Goal: Task Accomplishment & Management: Complete application form

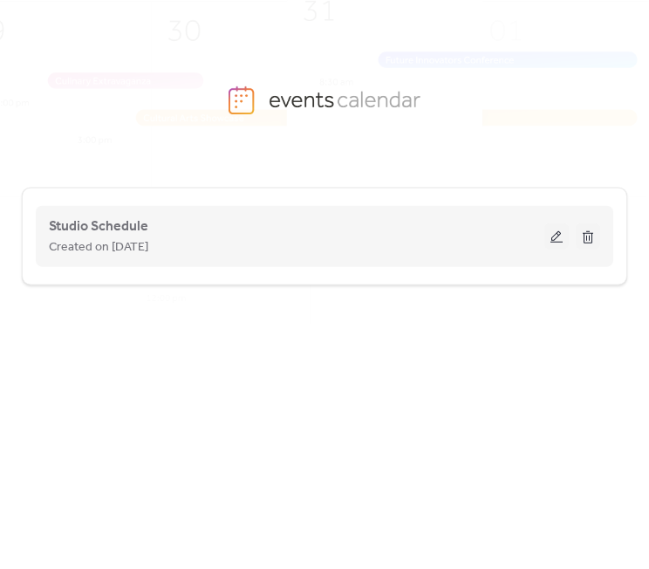
click at [560, 234] on button at bounding box center [556, 236] width 24 height 26
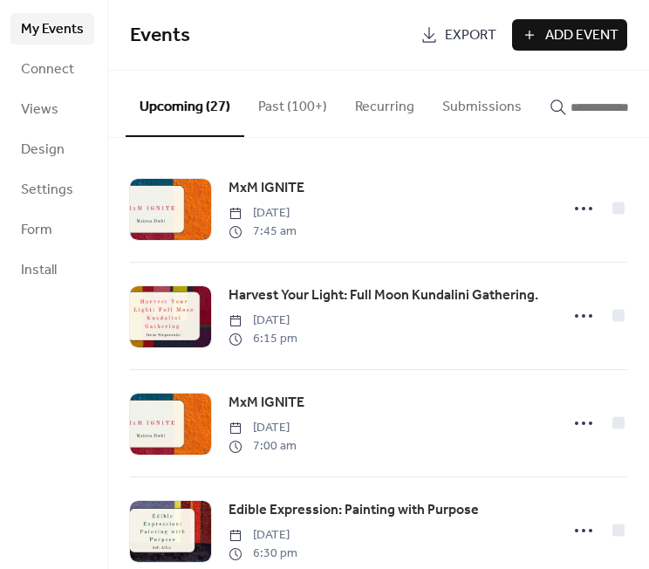
click at [587, 118] on div "button" at bounding box center [612, 107] width 126 height 21
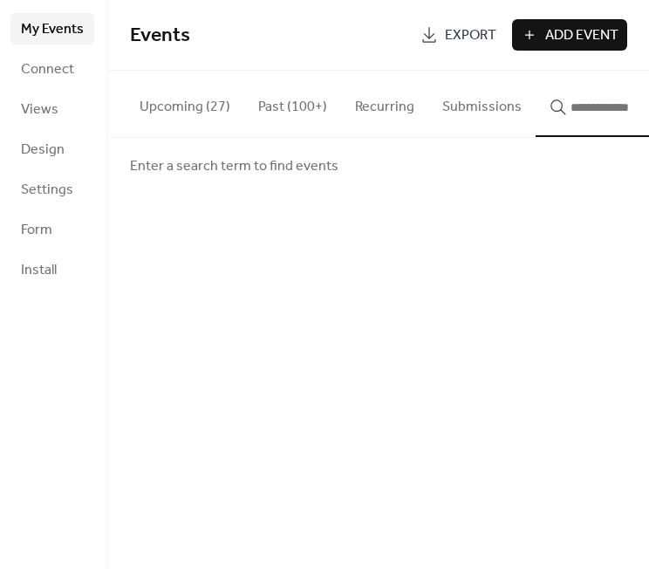
click at [590, 109] on input "button" at bounding box center [622, 107] width 105 height 21
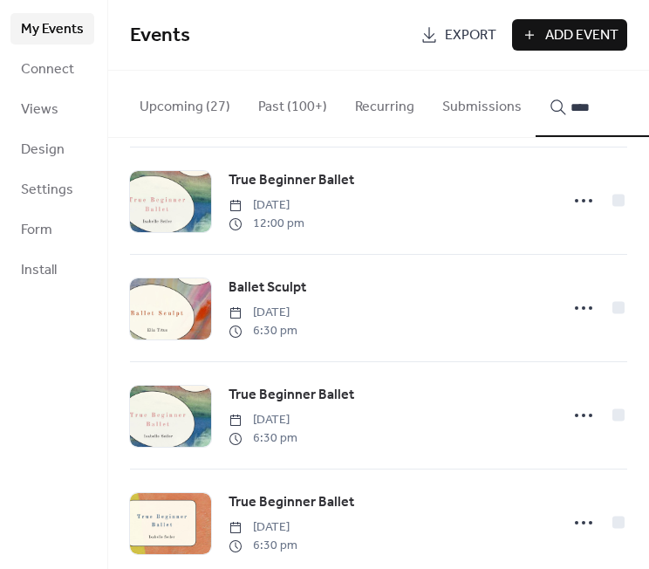
scroll to position [1492, 0]
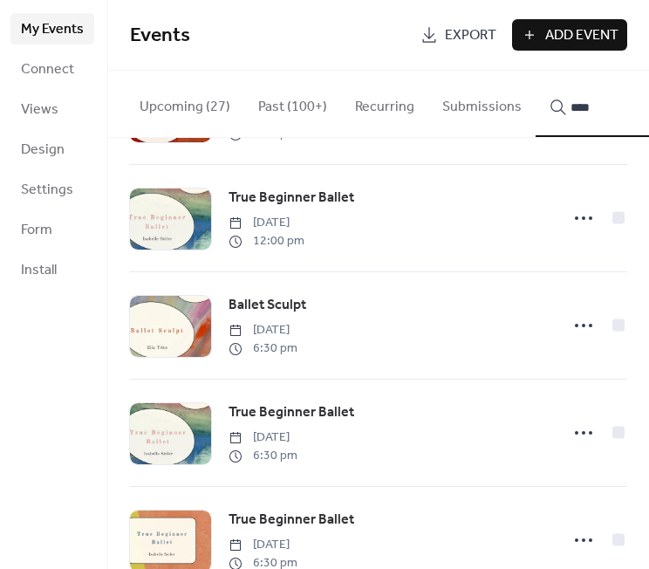
type input "****"
click at [576, 337] on icon at bounding box center [583, 325] width 28 height 28
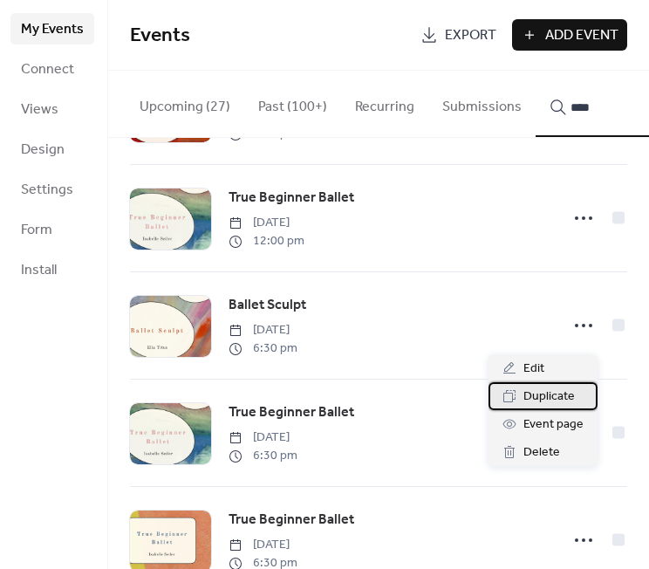
click at [550, 393] on span "Duplicate" at bounding box center [548, 396] width 51 height 21
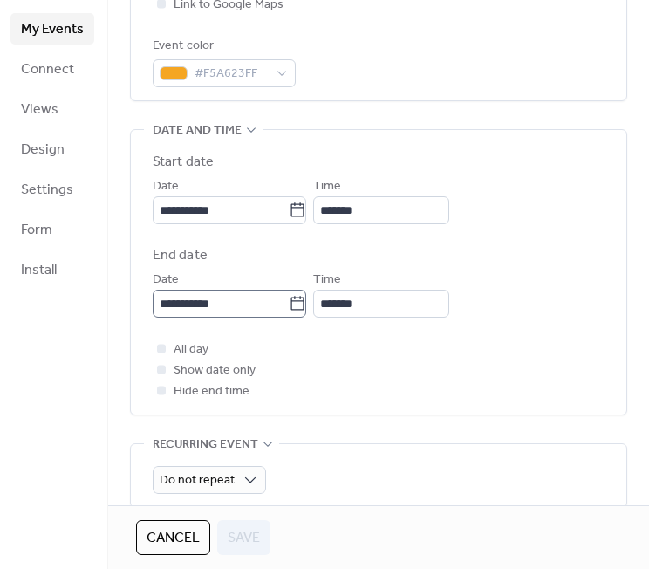
scroll to position [467, 0]
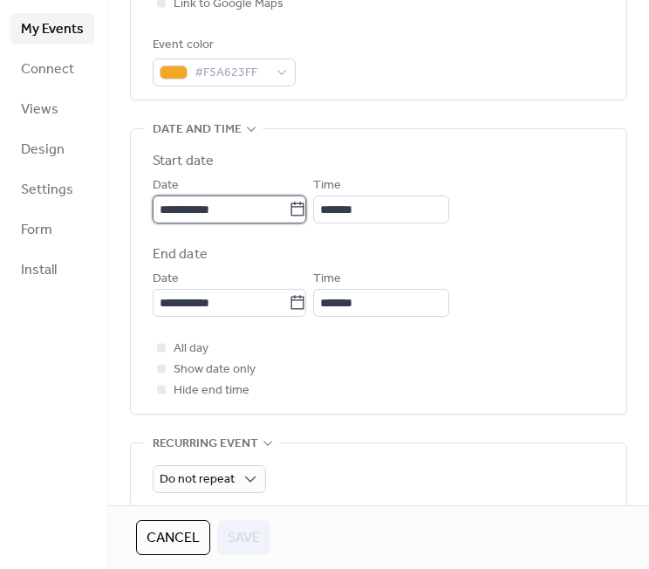
click at [256, 222] on input "**********" at bounding box center [221, 209] width 136 height 28
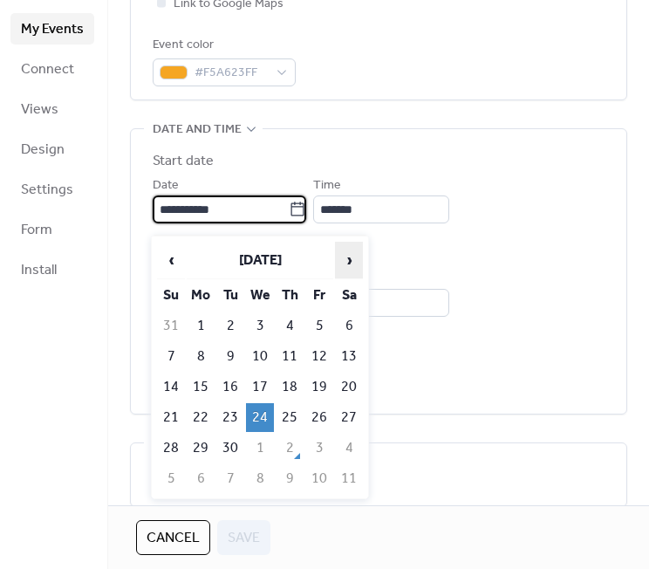
click at [346, 269] on span "›" at bounding box center [349, 259] width 26 height 35
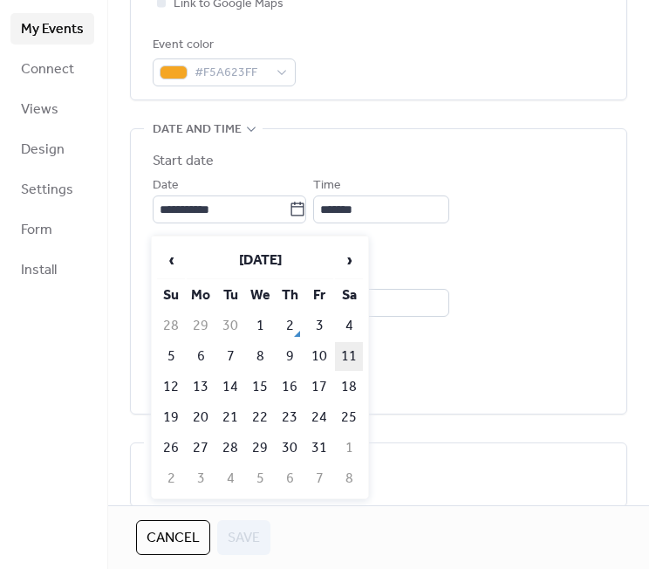
click at [354, 352] on td "11" at bounding box center [349, 356] width 28 height 29
type input "**********"
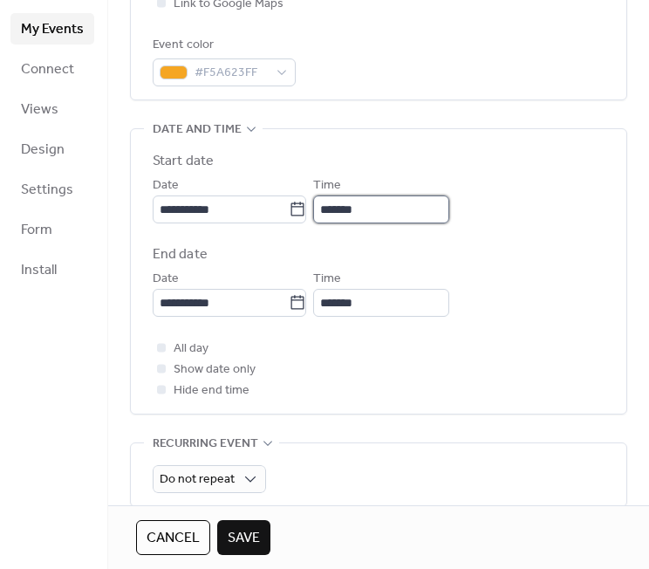
click at [415, 223] on input "*******" at bounding box center [381, 209] width 136 height 28
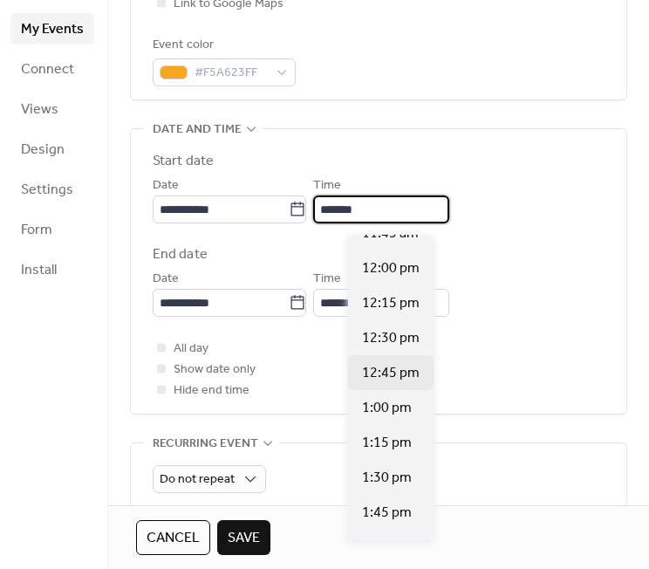
scroll to position [1656, 0]
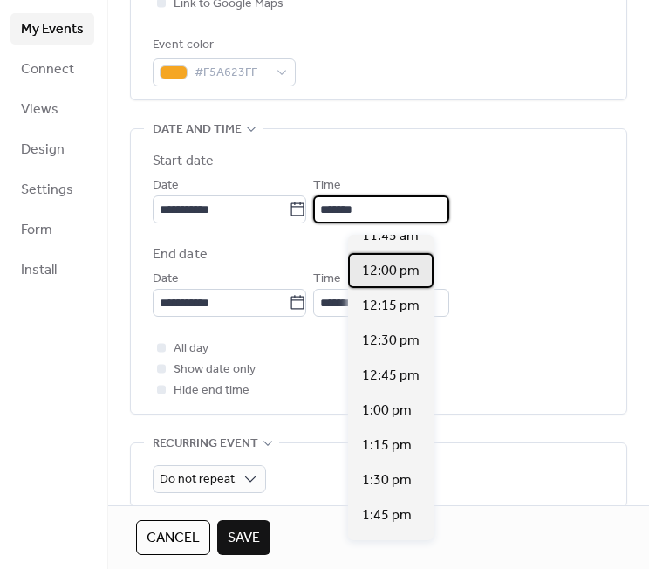
click at [394, 281] on span "12:00 pm" at bounding box center [391, 271] width 58 height 21
type input "********"
type input "*******"
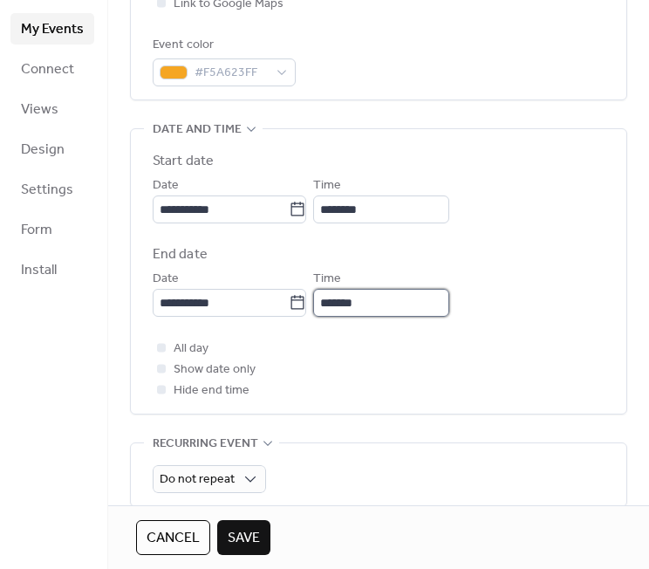
click at [398, 317] on input "*******" at bounding box center [381, 303] width 136 height 28
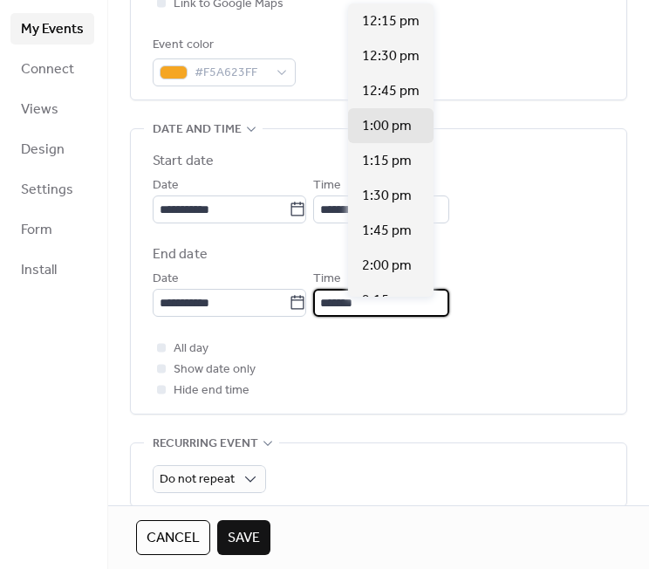
click at [361, 371] on div "All day Show date only Hide end time" at bounding box center [379, 368] width 452 height 63
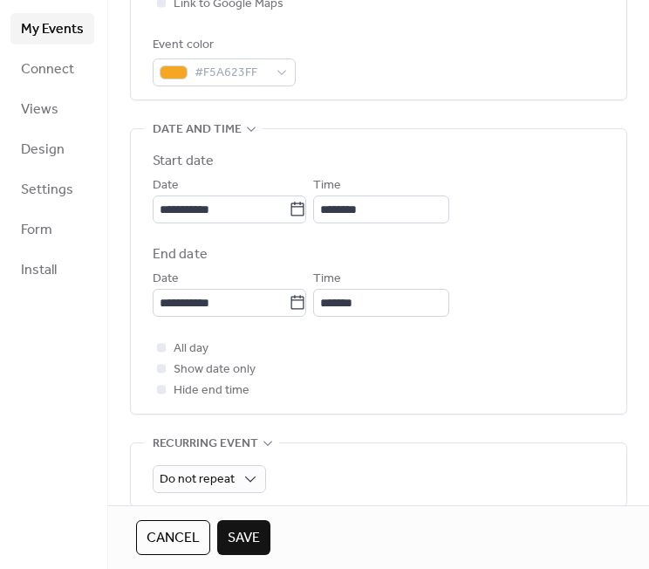
scroll to position [767, 0]
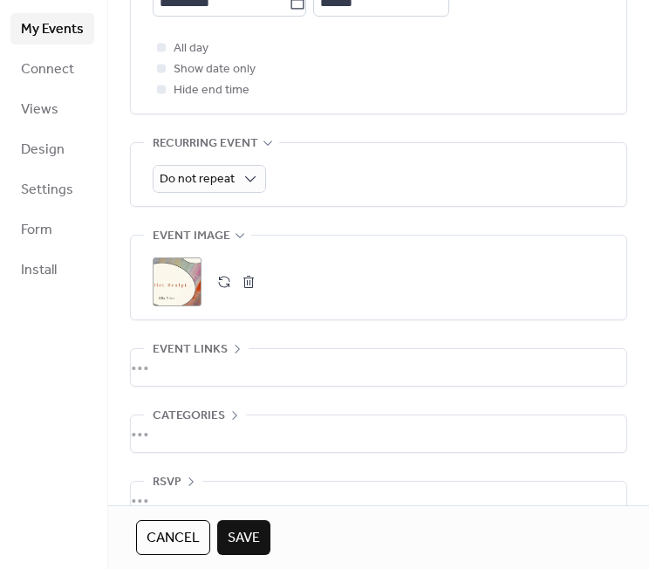
click at [244, 294] on button "button" at bounding box center [248, 281] width 24 height 24
click at [184, 294] on icon at bounding box center [177, 281] width 24 height 24
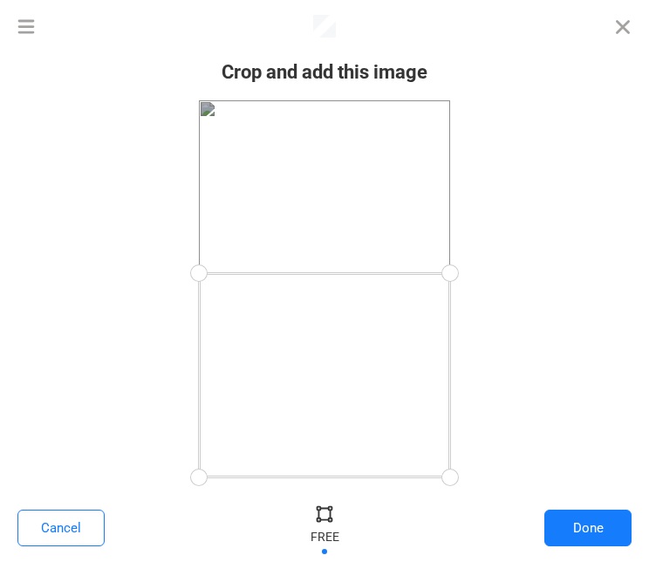
drag, startPoint x: 449, startPoint y: 99, endPoint x: 462, endPoint y: 273, distance: 174.0
click at [462, 273] on div at bounding box center [450, 273] width 39 height 39
drag, startPoint x: 439, startPoint y: 470, endPoint x: 470, endPoint y: 403, distance: 73.7
click at [470, 403] on div at bounding box center [324, 288] width 614 height 377
click at [589, 522] on button "Done" at bounding box center [587, 527] width 87 height 37
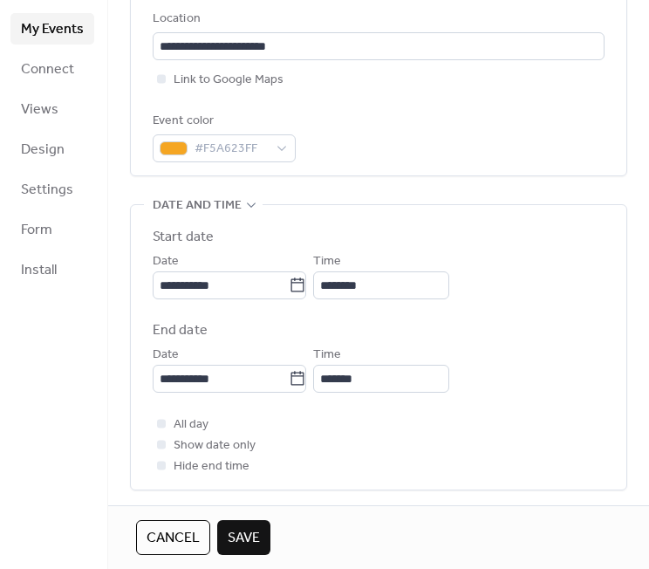
scroll to position [536, 0]
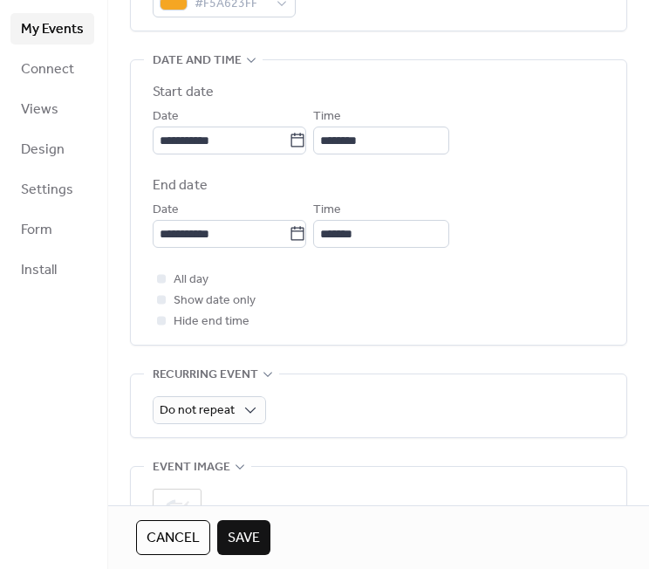
click at [231, 528] on span "Save" at bounding box center [244, 538] width 32 height 21
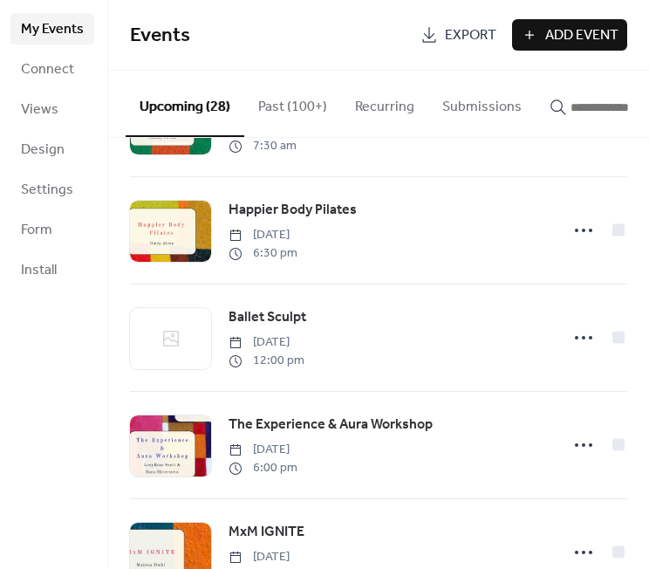
scroll to position [495, 0]
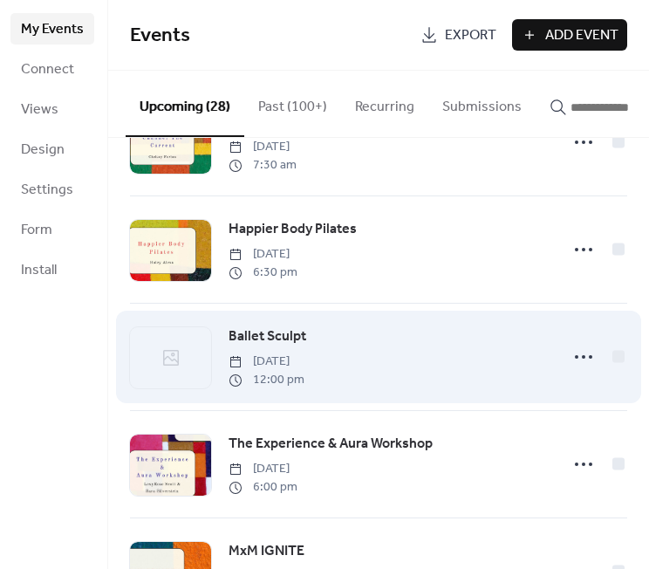
click at [269, 342] on span "Ballet Sculpt" at bounding box center [267, 336] width 78 height 21
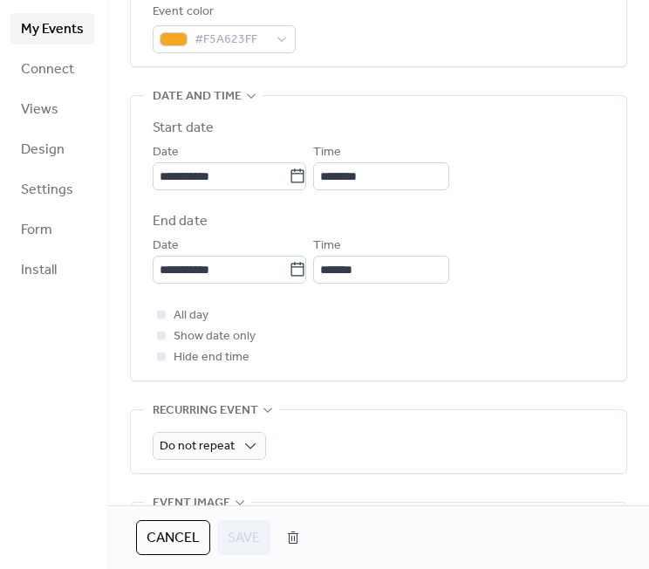
scroll to position [727, 0]
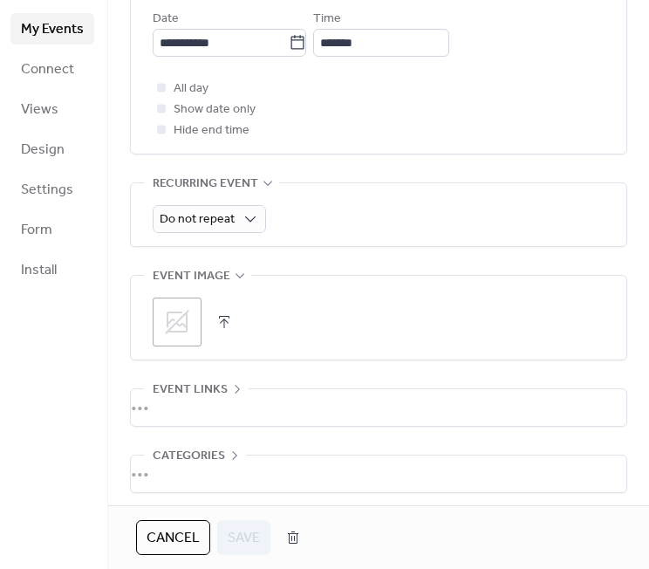
click at [191, 323] on div ";" at bounding box center [177, 321] width 49 height 49
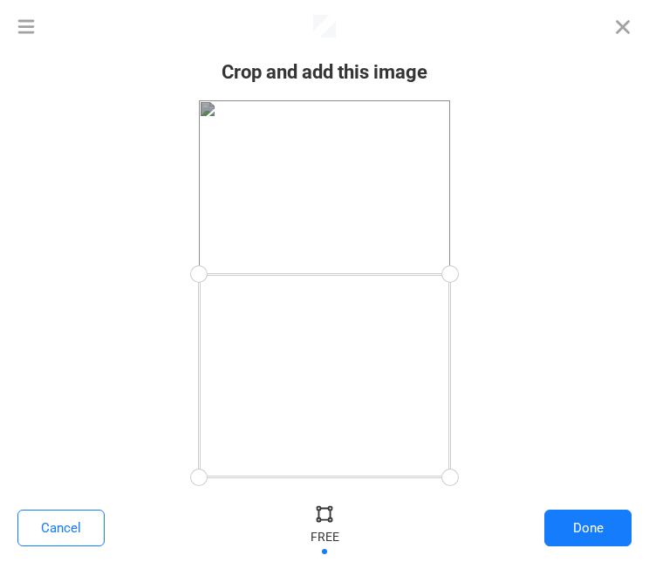
drag, startPoint x: 442, startPoint y: 107, endPoint x: 468, endPoint y: 275, distance: 169.4
click at [468, 275] on div at bounding box center [450, 274] width 39 height 39
drag, startPoint x: 461, startPoint y: 471, endPoint x: 487, endPoint y: 411, distance: 65.3
click at [487, 411] on div at bounding box center [324, 288] width 614 height 377
drag, startPoint x: 445, startPoint y: 407, endPoint x: 470, endPoint y: 405, distance: 25.3
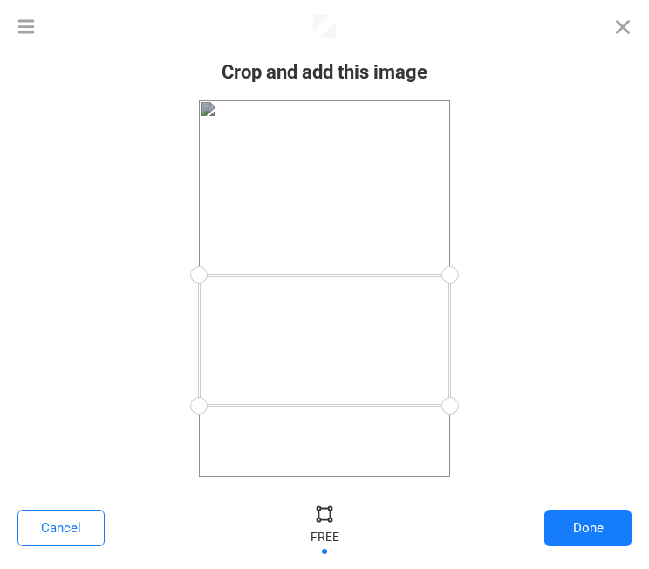
click at [470, 405] on div at bounding box center [324, 288] width 614 height 377
click at [539, 507] on div at bounding box center [324, 527] width 439 height 57
click at [552, 515] on button "Done" at bounding box center [587, 527] width 87 height 37
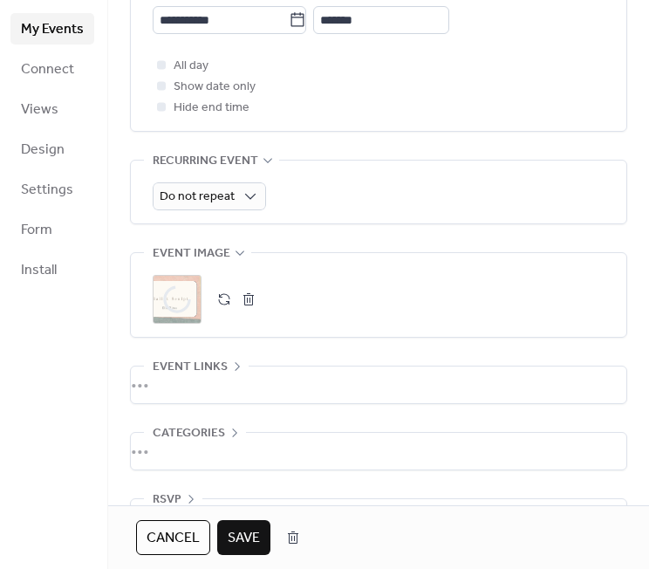
scroll to position [776, 0]
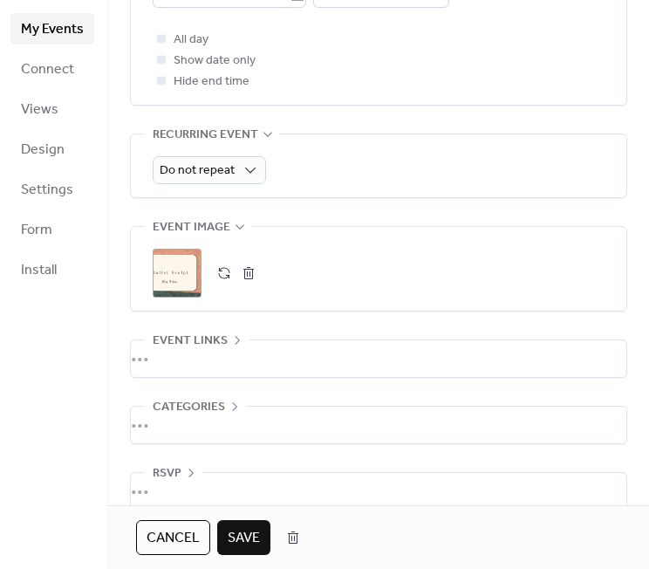
click at [250, 535] on span "Save" at bounding box center [244, 538] width 32 height 21
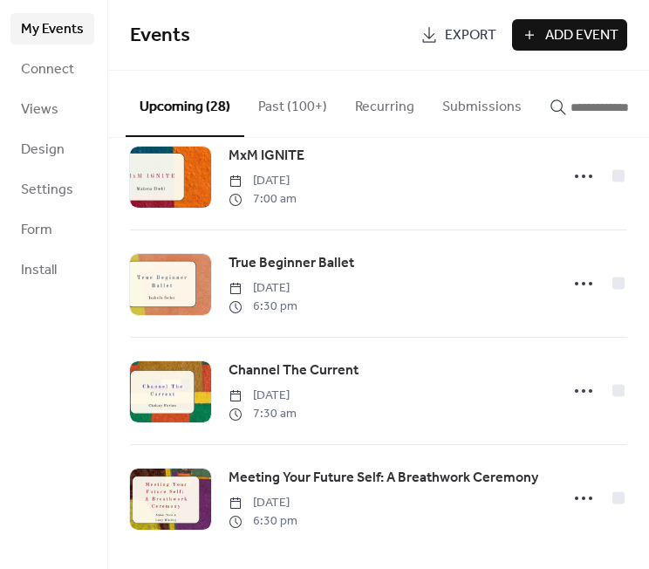
scroll to position [2612, 0]
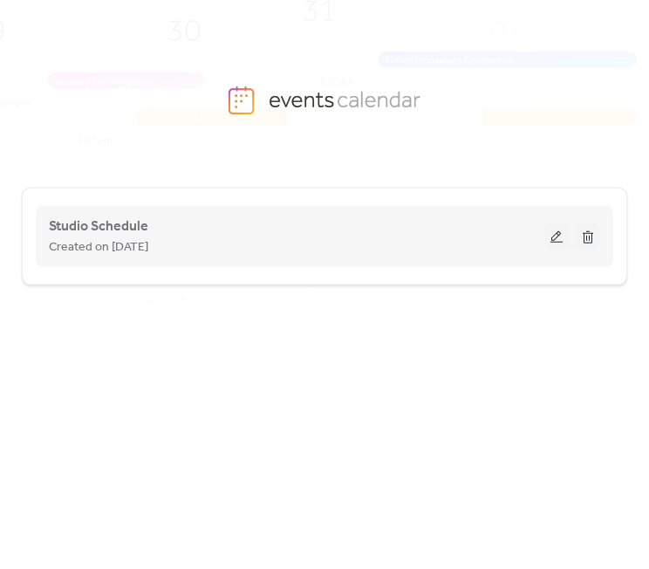
click at [559, 232] on button at bounding box center [556, 236] width 24 height 26
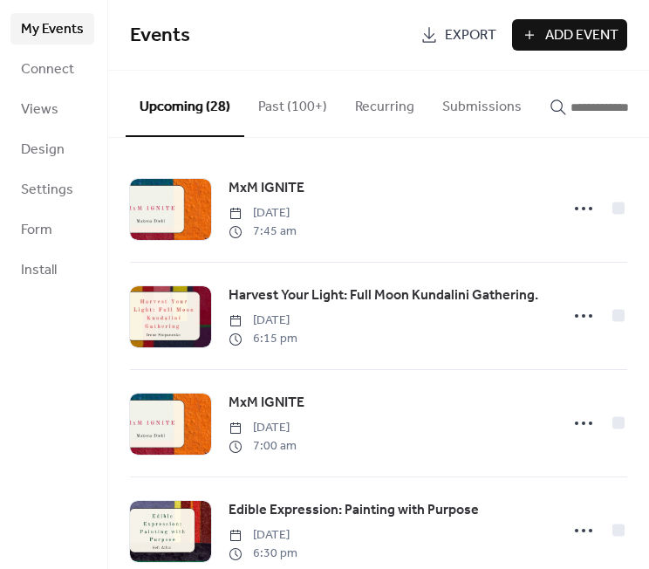
click at [591, 108] on input "button" at bounding box center [622, 107] width 105 height 21
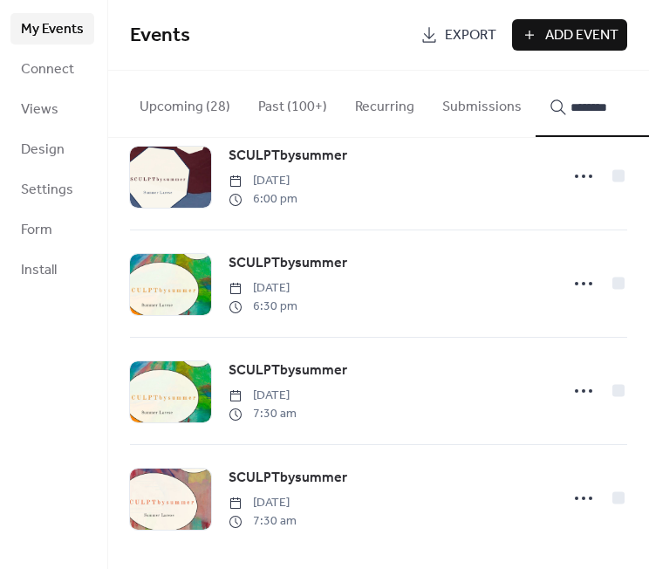
scroll to position [40, 0]
type input "********"
click at [576, 500] on icon at bounding box center [583, 498] width 28 height 28
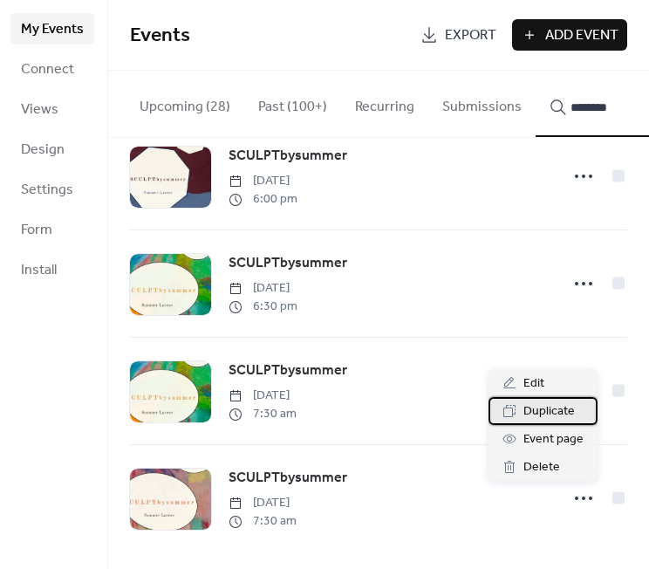
click at [552, 405] on span "Duplicate" at bounding box center [548, 411] width 51 height 21
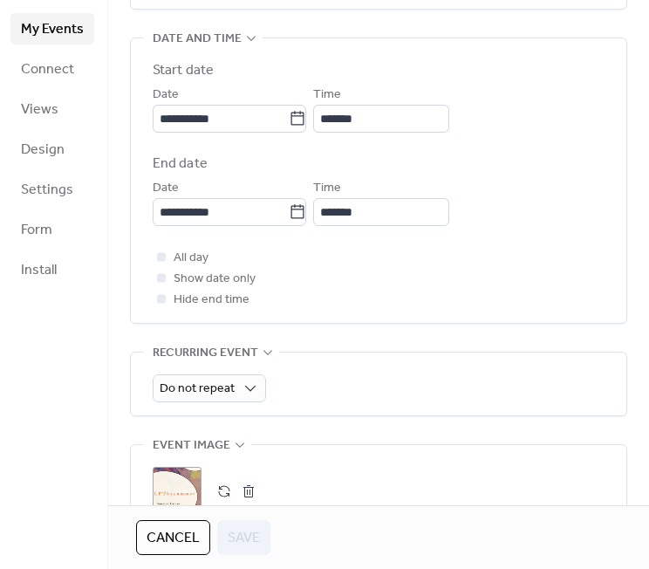
scroll to position [582, 0]
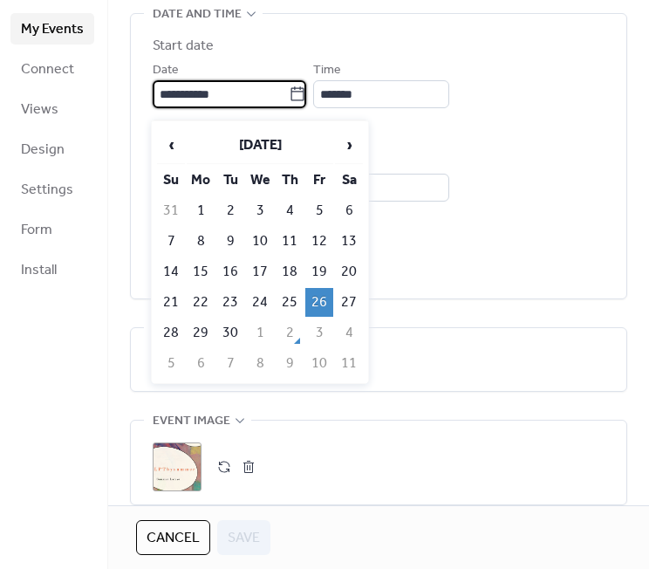
click at [262, 103] on input "**********" at bounding box center [221, 94] width 136 height 28
click at [350, 158] on span "›" at bounding box center [349, 144] width 26 height 35
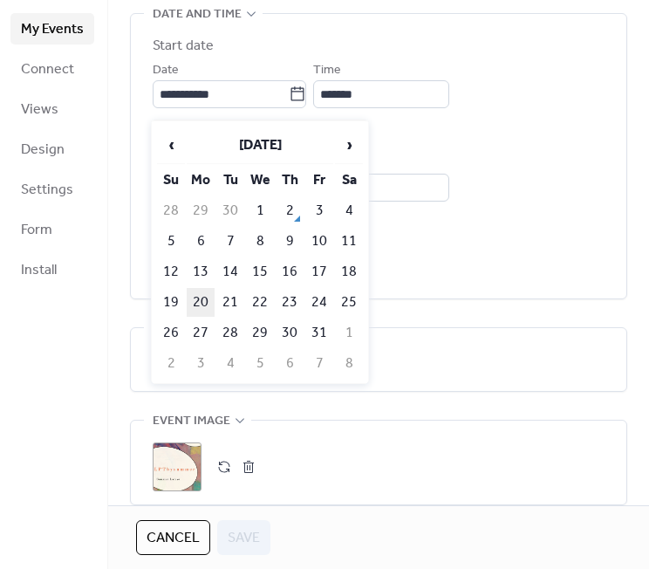
click at [201, 303] on td "20" at bounding box center [201, 302] width 28 height 29
type input "**********"
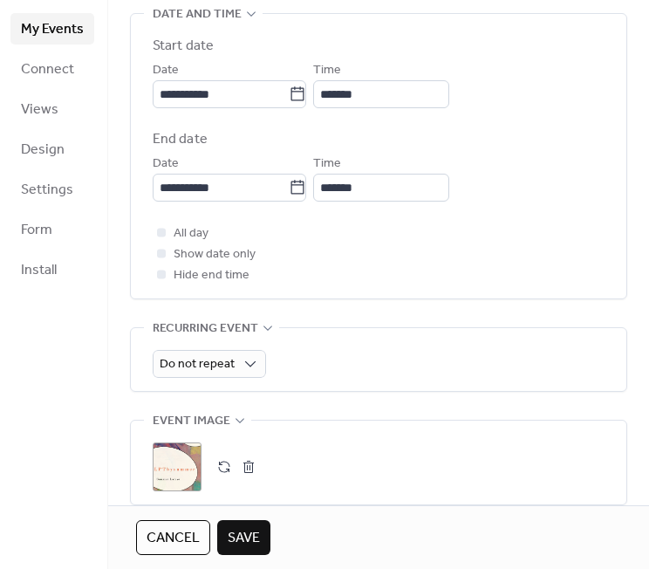
click at [247, 466] on button "button" at bounding box center [248, 466] width 24 height 24
click at [179, 469] on icon at bounding box center [177, 467] width 28 height 28
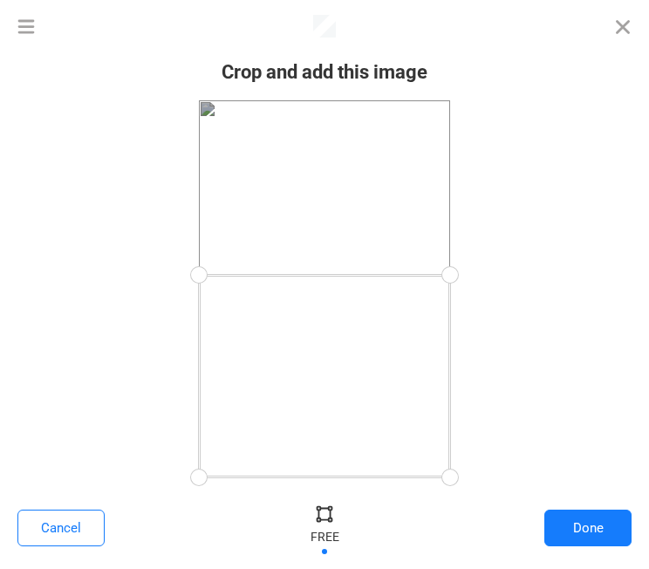
drag, startPoint x: 452, startPoint y: 94, endPoint x: 480, endPoint y: 273, distance: 180.9
click at [480, 273] on div at bounding box center [324, 288] width 614 height 377
drag, startPoint x: 442, startPoint y: 471, endPoint x: 483, endPoint y: 411, distance: 72.8
click at [483, 411] on div at bounding box center [324, 288] width 614 height 377
click at [447, 406] on div at bounding box center [447, 406] width 39 height 39
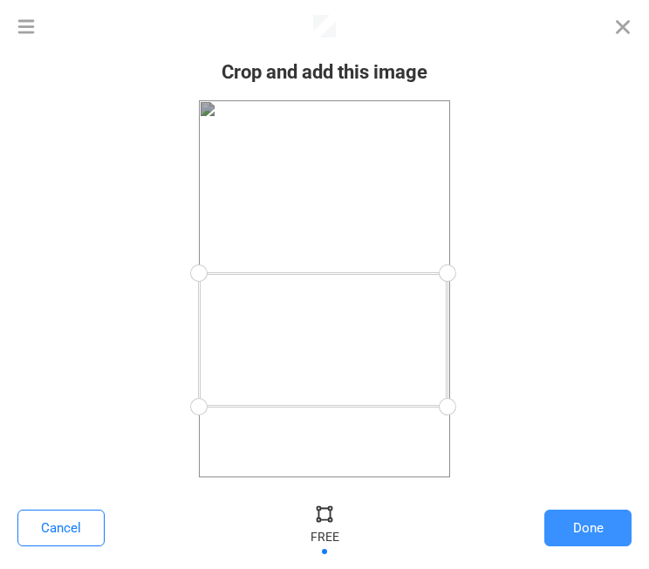
click at [582, 509] on button "Done" at bounding box center [587, 527] width 87 height 37
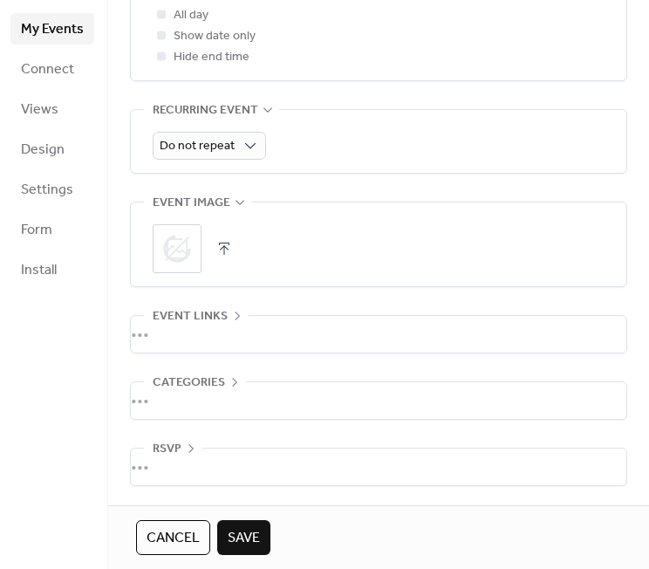
scroll to position [811, 0]
click at [246, 541] on span "Save" at bounding box center [244, 538] width 32 height 21
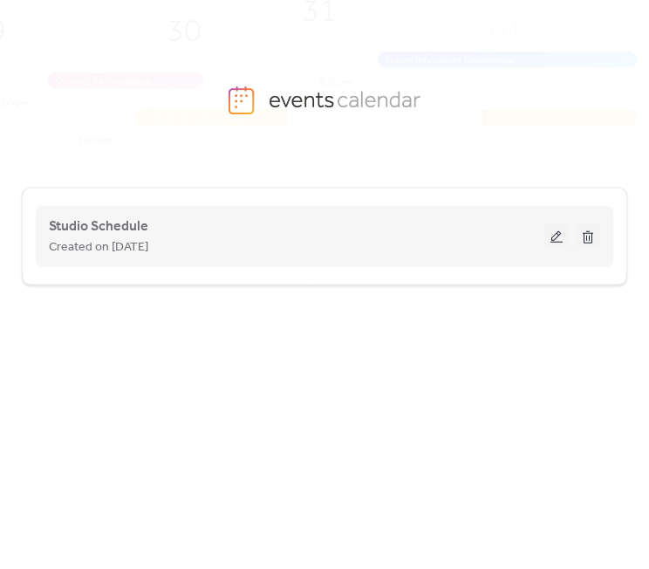
click at [555, 228] on button at bounding box center [556, 236] width 24 height 26
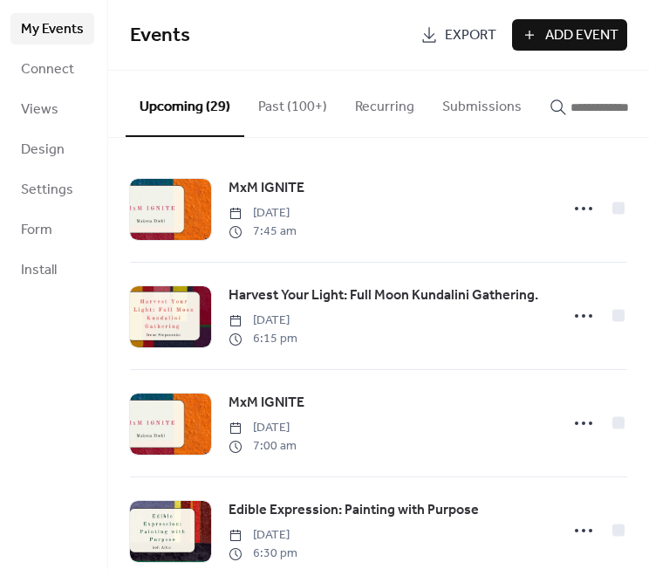
click at [557, 37] on span "Add Event" at bounding box center [581, 35] width 73 height 21
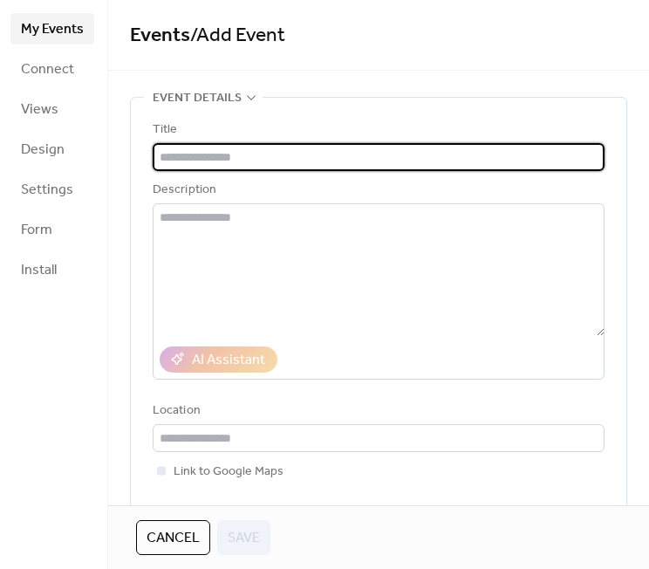
paste input "**********"
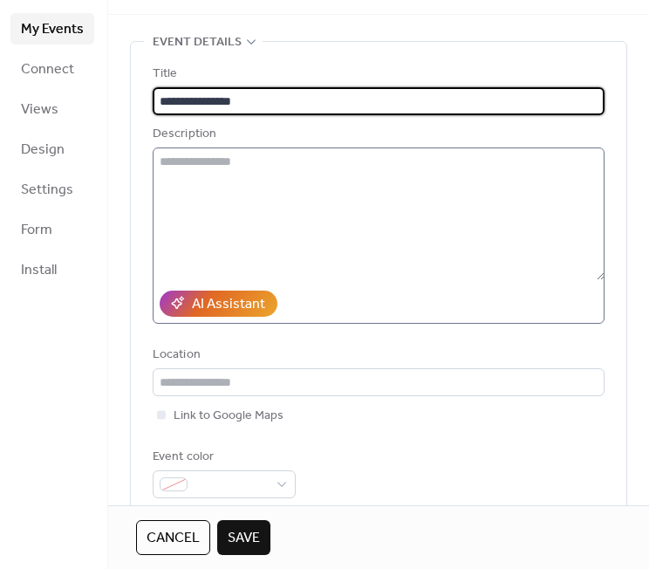
scroll to position [59, 0]
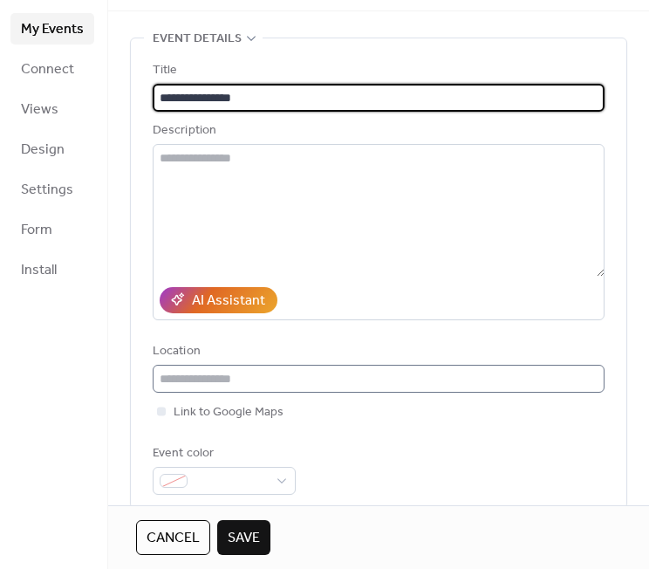
type input "**********"
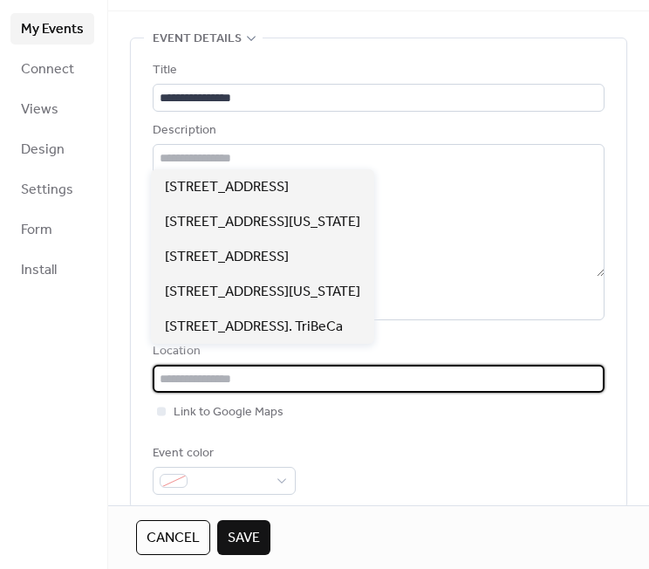
click at [226, 380] on input "text" at bounding box center [379, 378] width 452 height 28
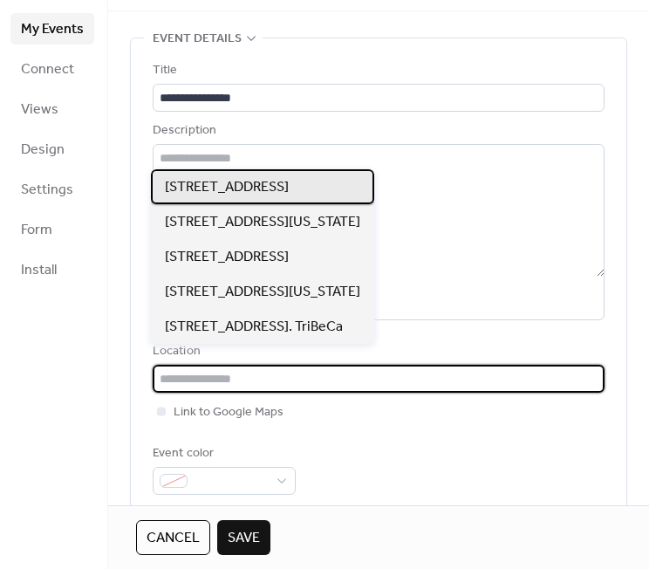
click at [235, 194] on span "102 Franklin St, TriBeCa" at bounding box center [227, 187] width 124 height 21
type input "**********"
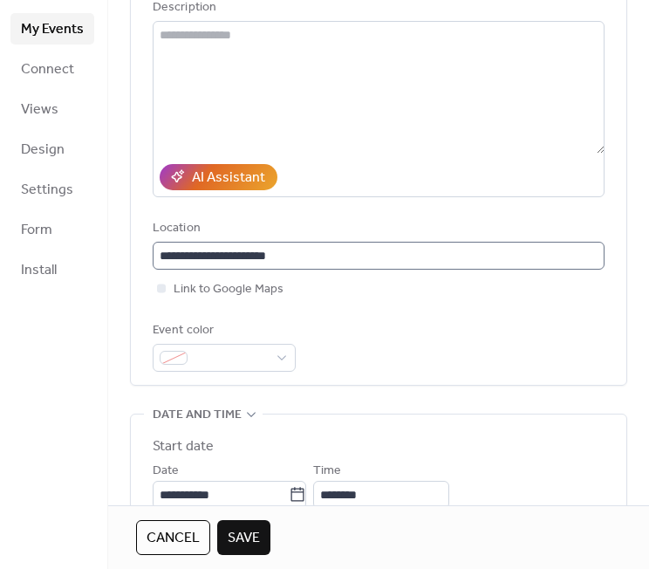
scroll to position [202, 0]
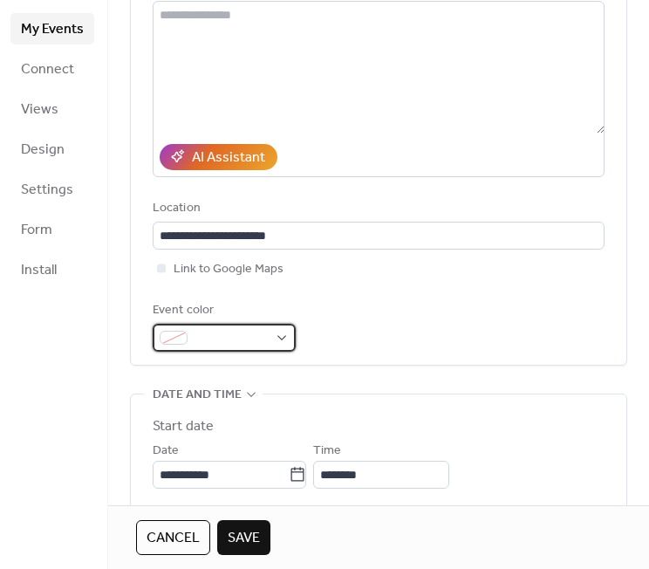
click at [215, 341] on span at bounding box center [230, 338] width 73 height 21
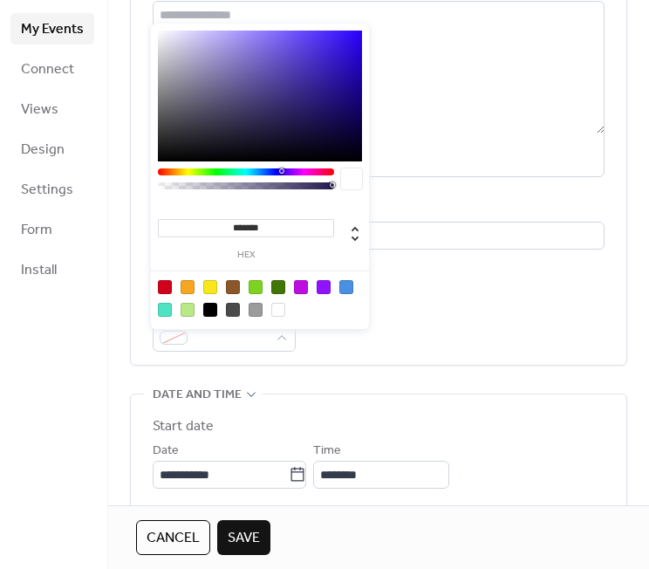
click at [186, 287] on div at bounding box center [187, 287] width 14 height 14
type input "*******"
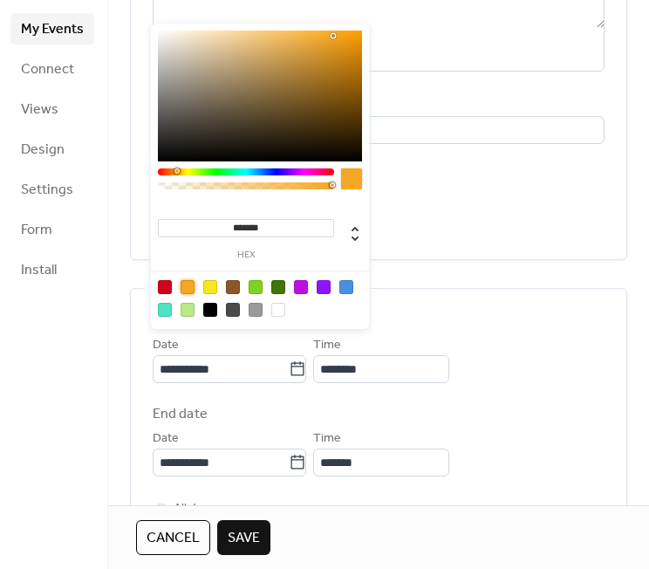
scroll to position [310, 0]
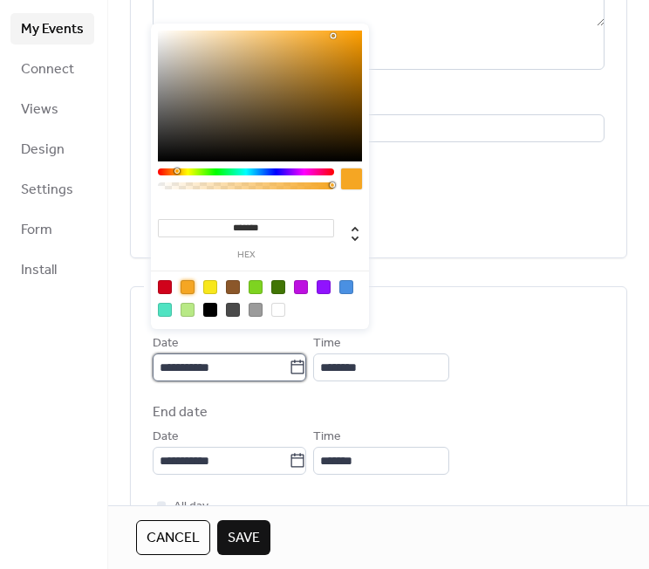
click at [245, 371] on input "**********" at bounding box center [221, 367] width 136 height 28
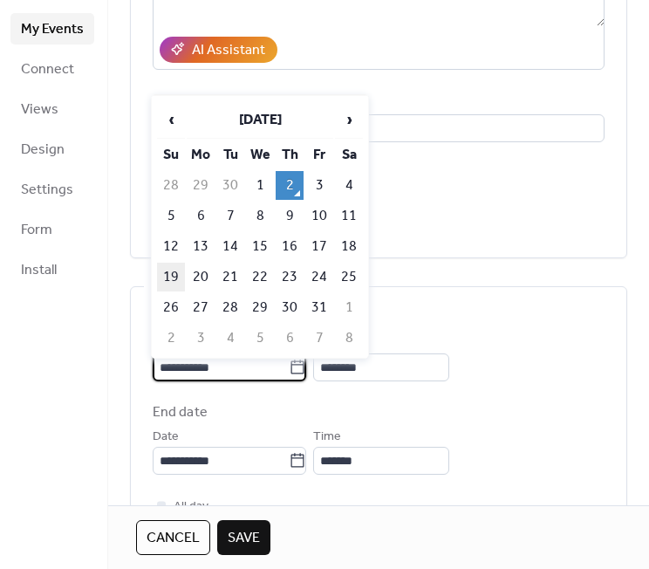
click at [181, 273] on td "19" at bounding box center [171, 276] width 28 height 29
type input "**********"
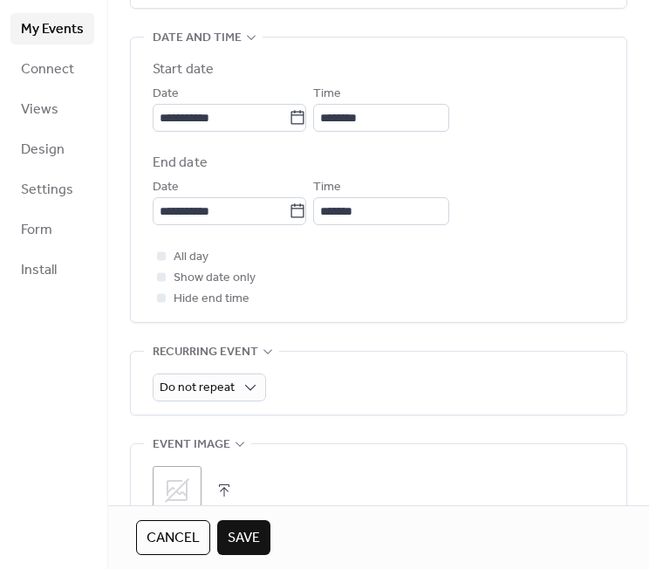
scroll to position [721, 0]
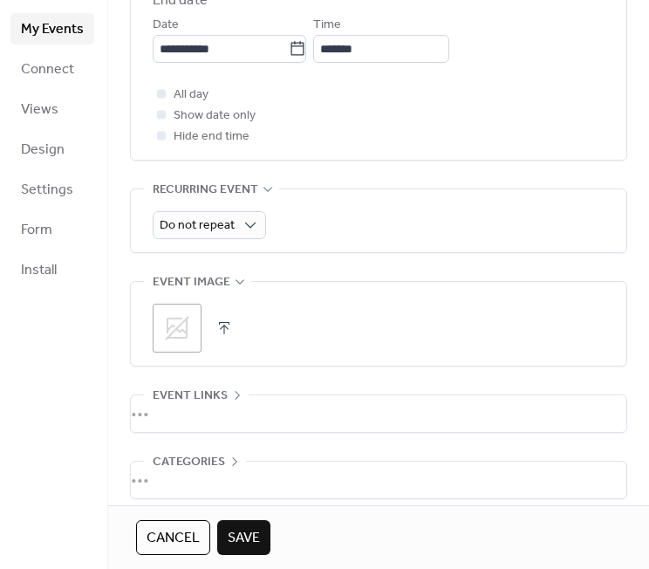
click at [186, 317] on div ";" at bounding box center [177, 327] width 49 height 49
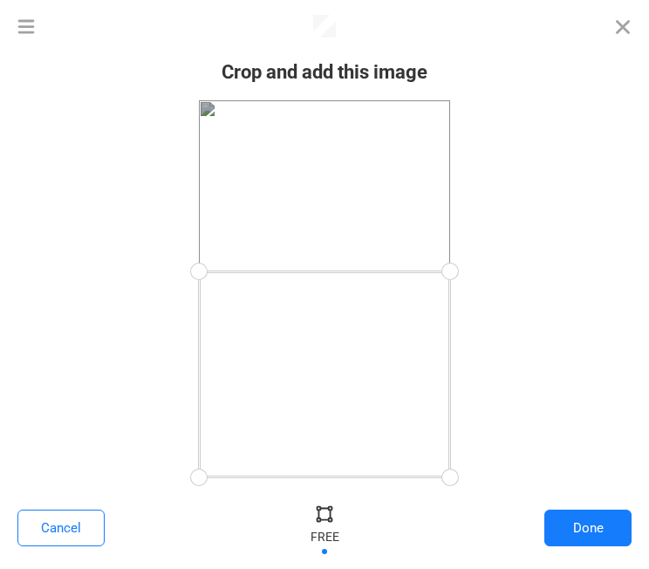
drag, startPoint x: 447, startPoint y: 98, endPoint x: 502, endPoint y: 271, distance: 182.0
click at [502, 271] on div at bounding box center [324, 288] width 614 height 377
drag, startPoint x: 446, startPoint y: 478, endPoint x: 485, endPoint y: 405, distance: 82.3
click at [485, 406] on div at bounding box center [324, 288] width 614 height 377
click at [560, 528] on button "Done" at bounding box center [587, 527] width 87 height 37
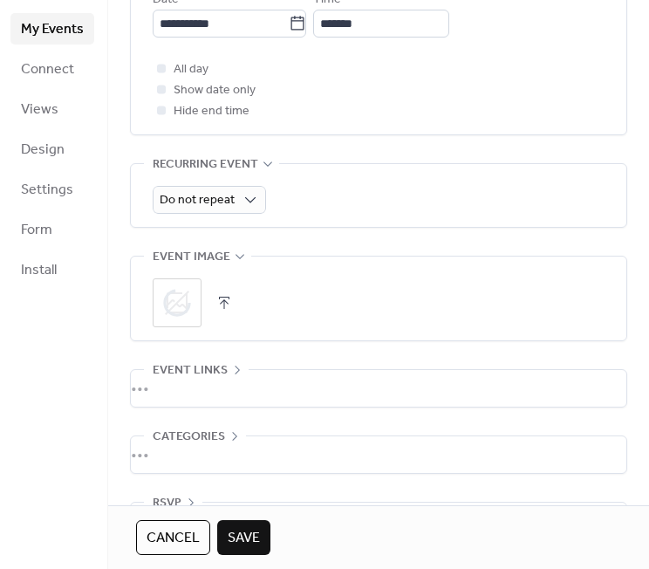
scroll to position [811, 0]
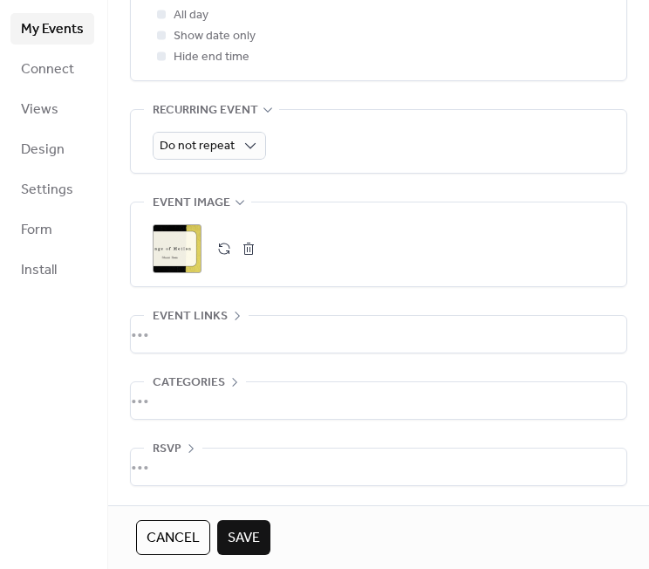
click at [232, 535] on span "Save" at bounding box center [244, 538] width 32 height 21
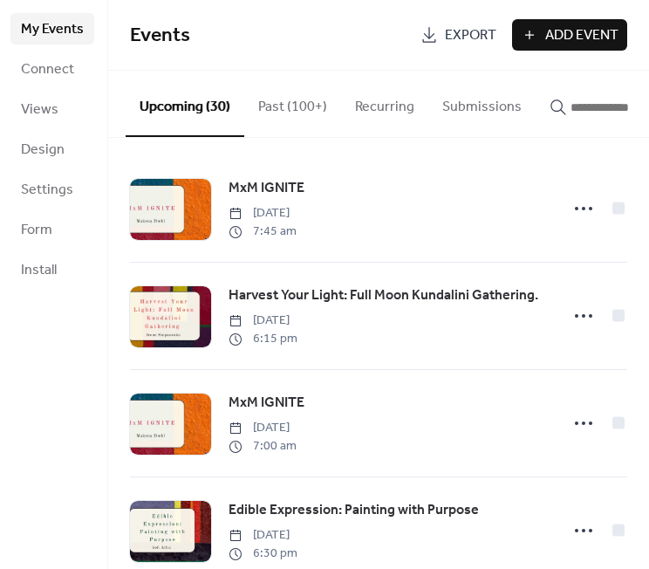
click at [594, 97] on div "button" at bounding box center [612, 107] width 126 height 21
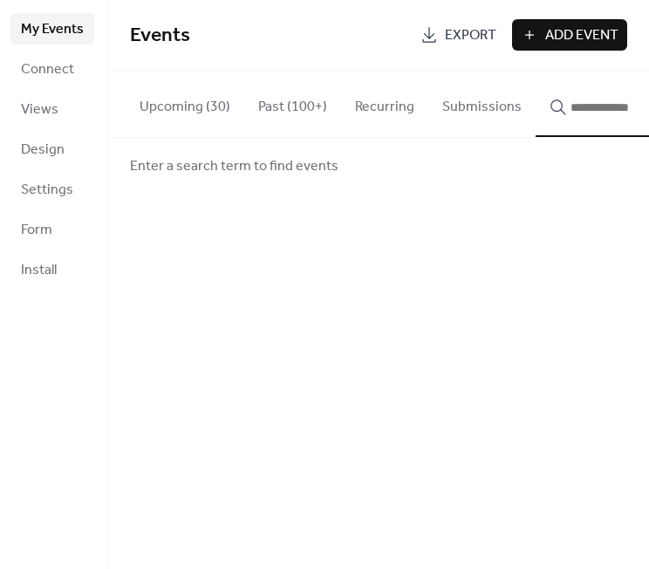
click at [590, 107] on input "button" at bounding box center [622, 107] width 105 height 21
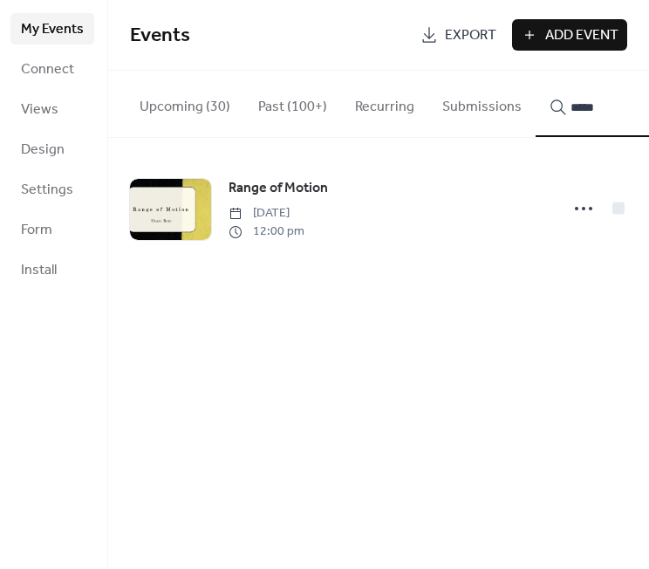
type input "*****"
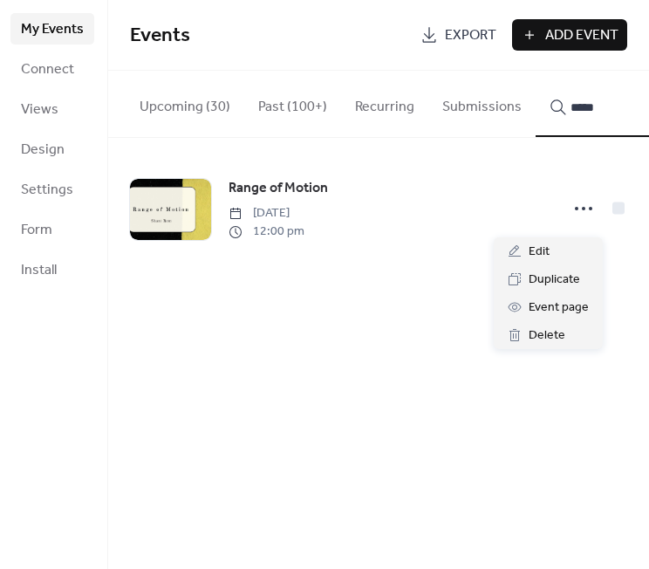
click at [575, 221] on icon at bounding box center [583, 208] width 28 height 28
click at [534, 259] on span "Edit" at bounding box center [538, 252] width 21 height 21
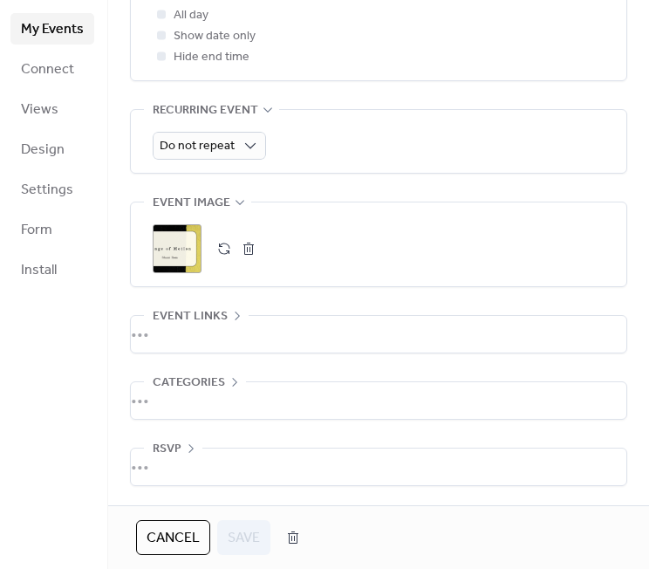
scroll to position [811, 0]
click at [242, 348] on div "•••" at bounding box center [378, 334] width 495 height 37
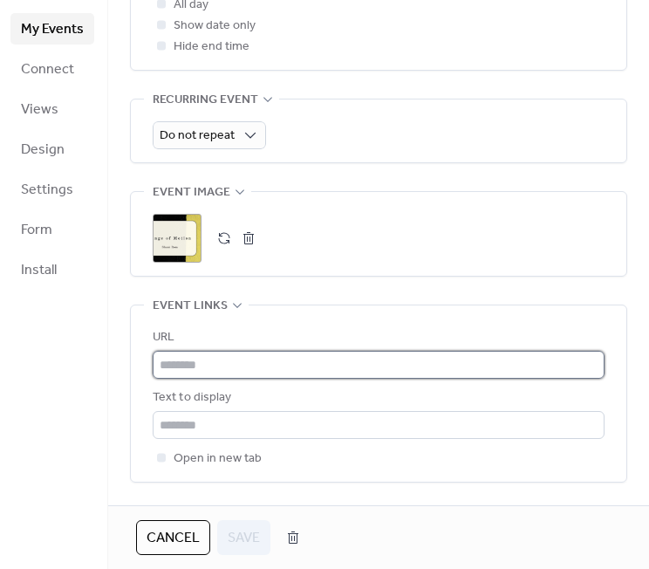
click at [234, 378] on input "text" at bounding box center [379, 365] width 452 height 28
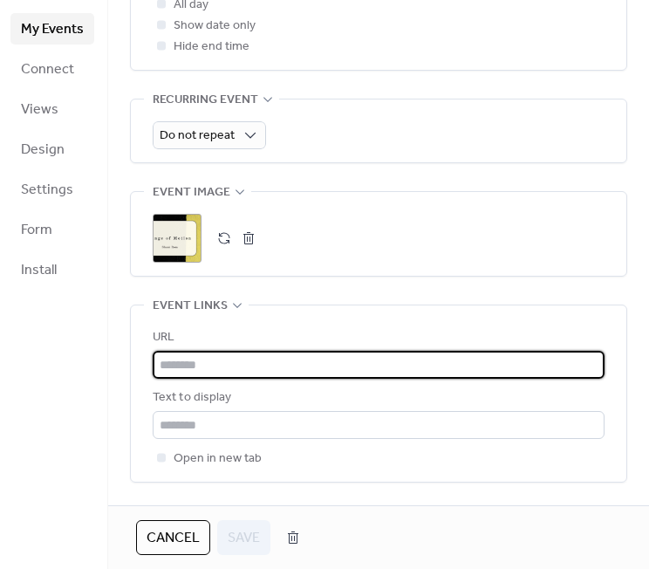
paste input "**********"
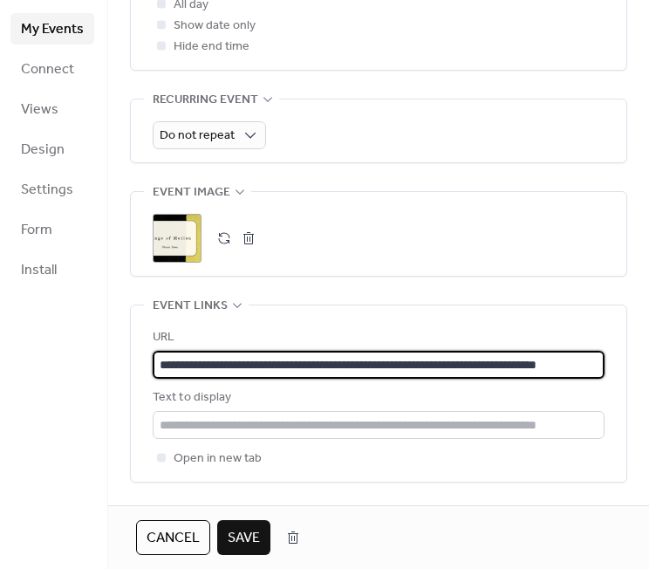
type input "**********"
click at [245, 528] on span "Save" at bounding box center [244, 538] width 32 height 21
